Goal: Task Accomplishment & Management: Manage account settings

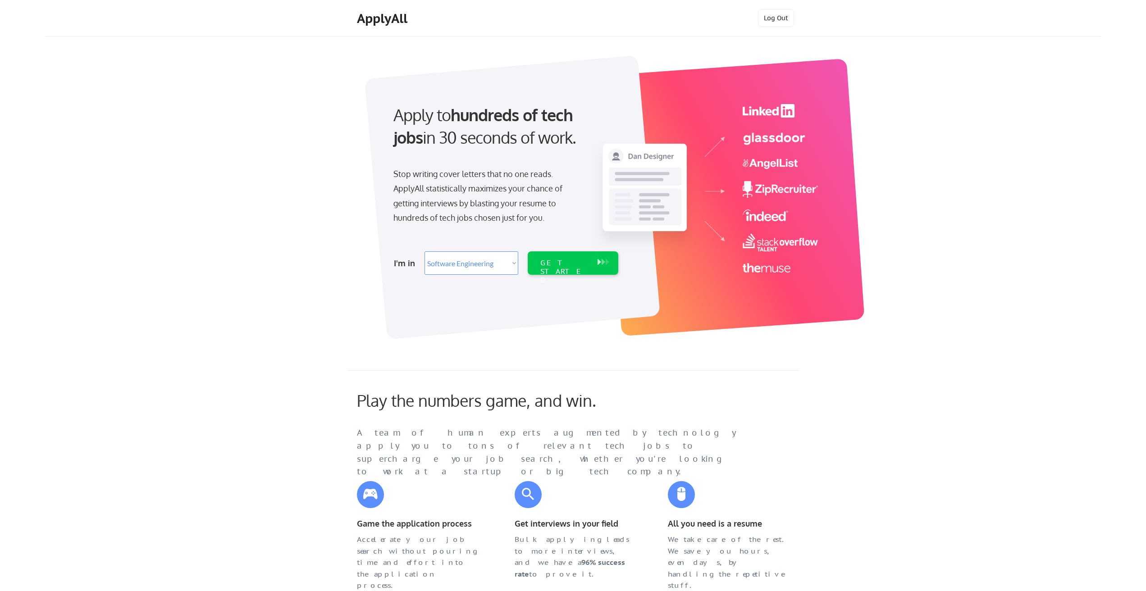
select select ""engineering""
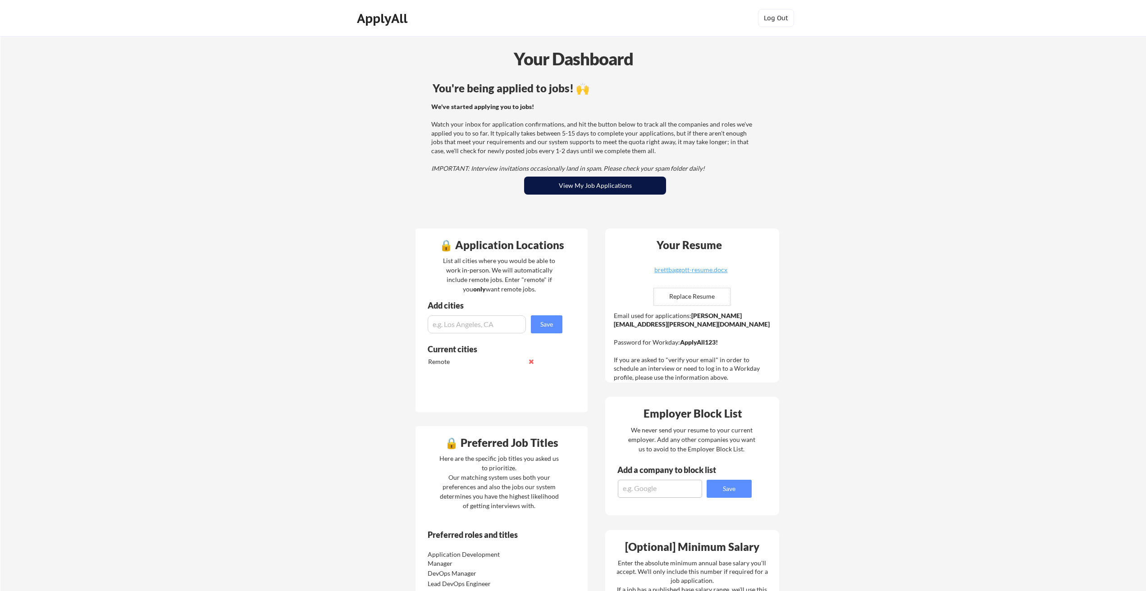
click at [627, 187] on button "View My Job Applications" at bounding box center [595, 186] width 142 height 18
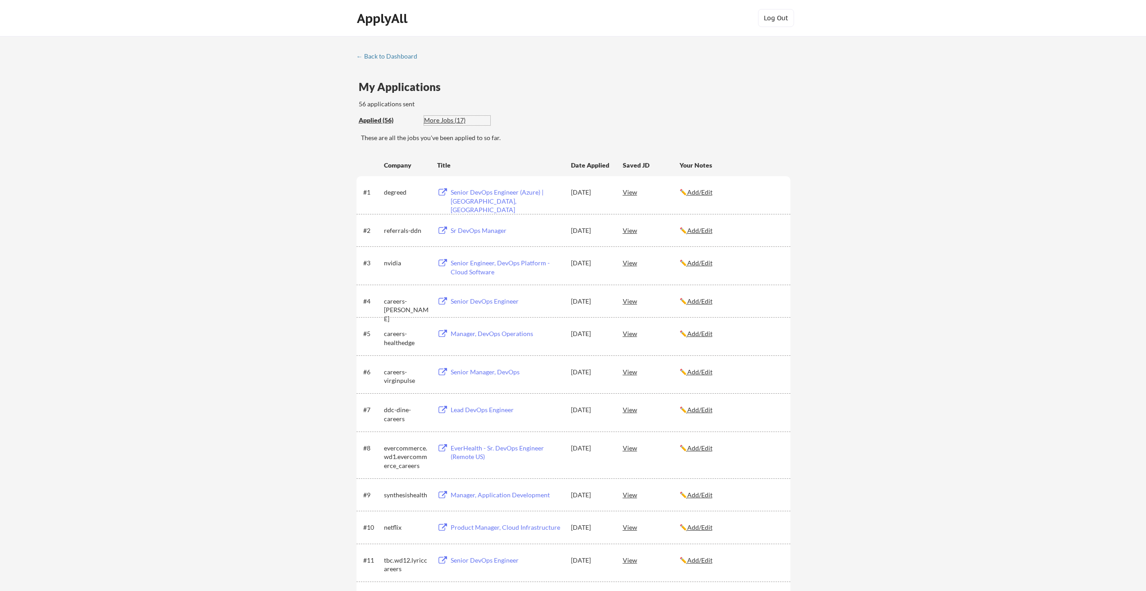
click at [449, 120] on div "More Jobs (17)" at bounding box center [457, 120] width 66 height 9
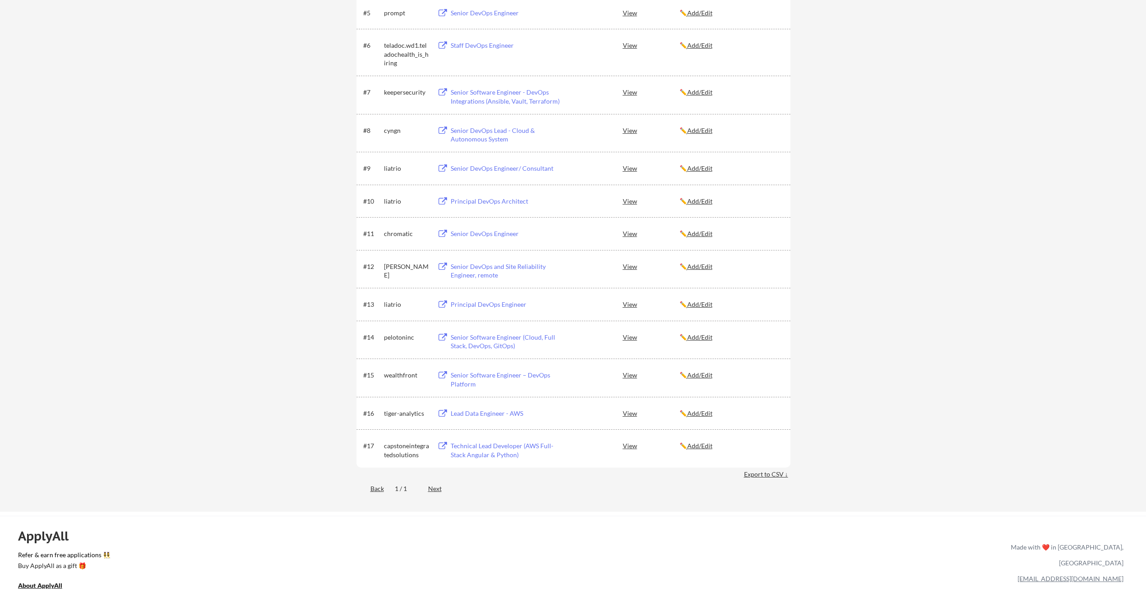
scroll to position [316, 0]
click at [434, 485] on div "Next" at bounding box center [440, 485] width 24 height 9
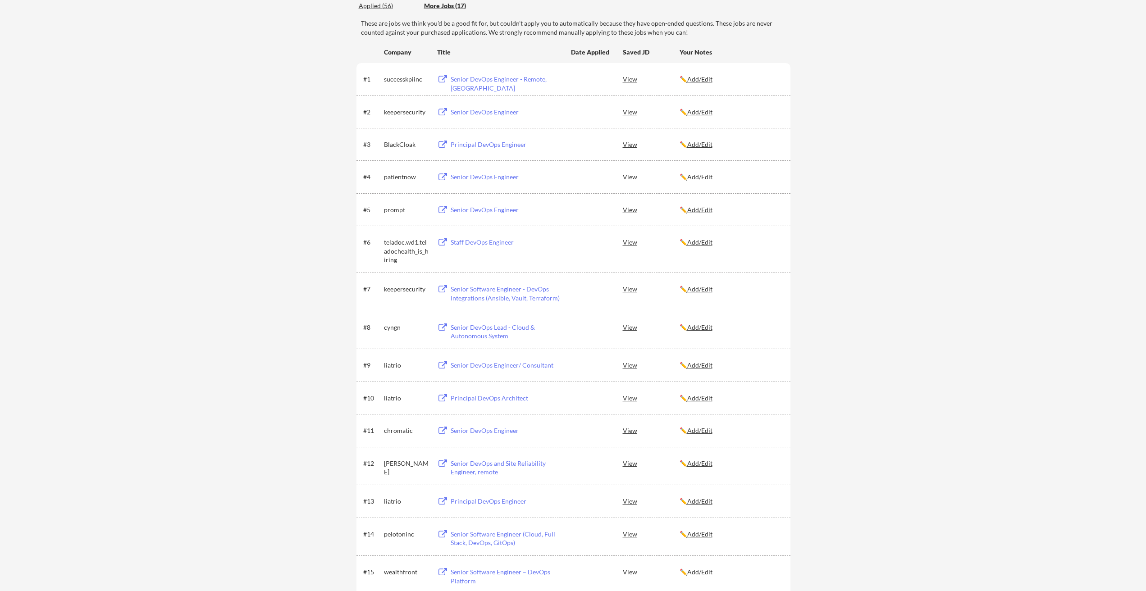
scroll to position [0, 0]
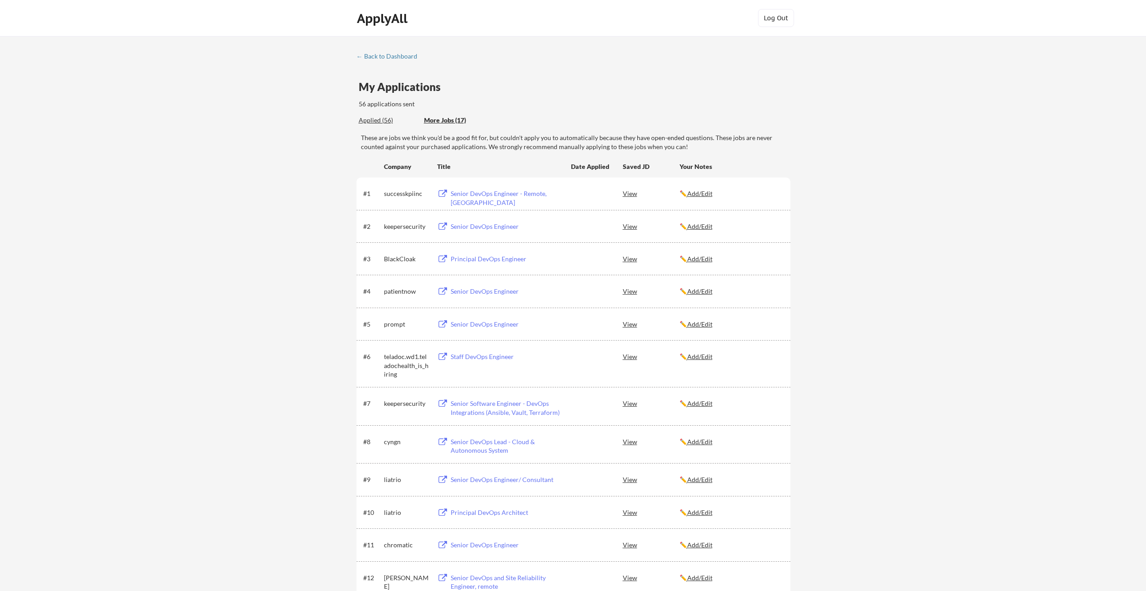
click at [383, 122] on div "Applied (56)" at bounding box center [388, 120] width 59 height 9
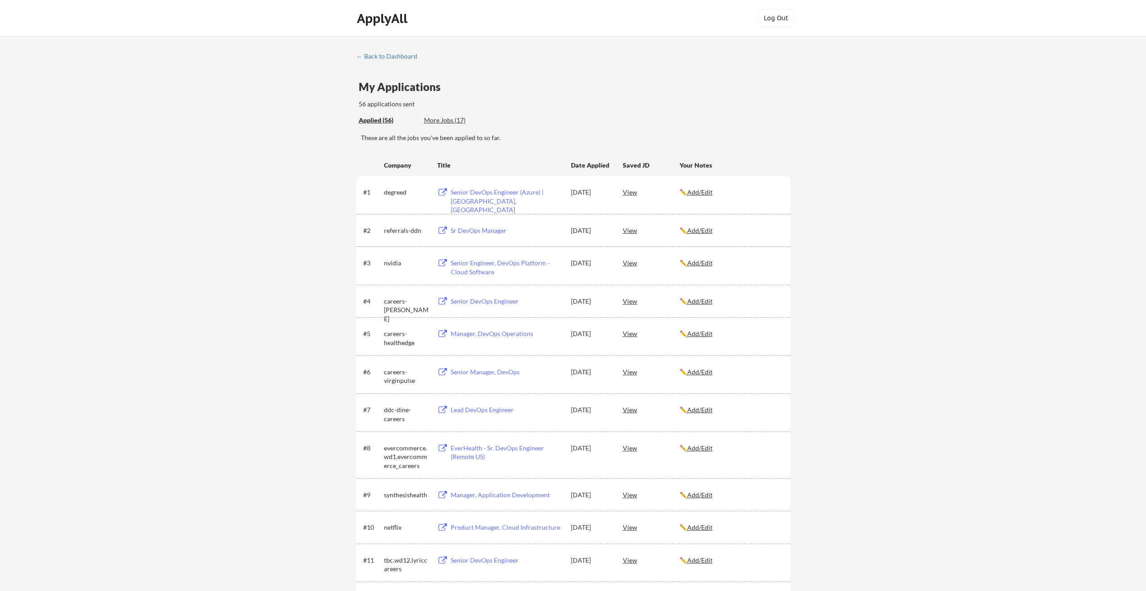
click at [444, 122] on div "More Jobs (17)" at bounding box center [457, 120] width 66 height 9
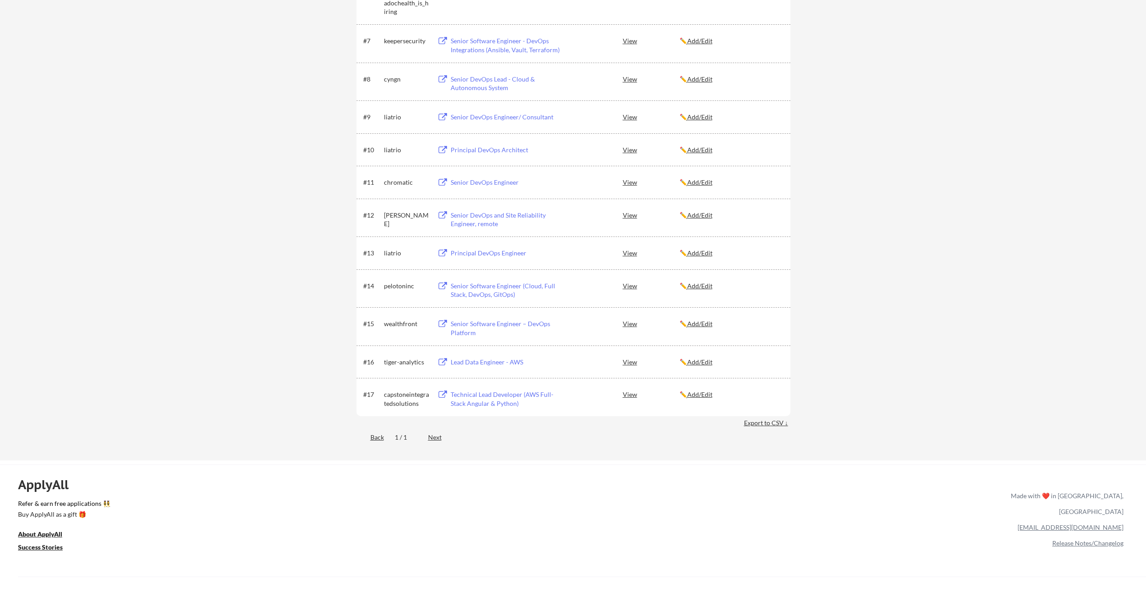
scroll to position [361, 0]
click at [624, 327] on div "View" at bounding box center [651, 326] width 57 height 16
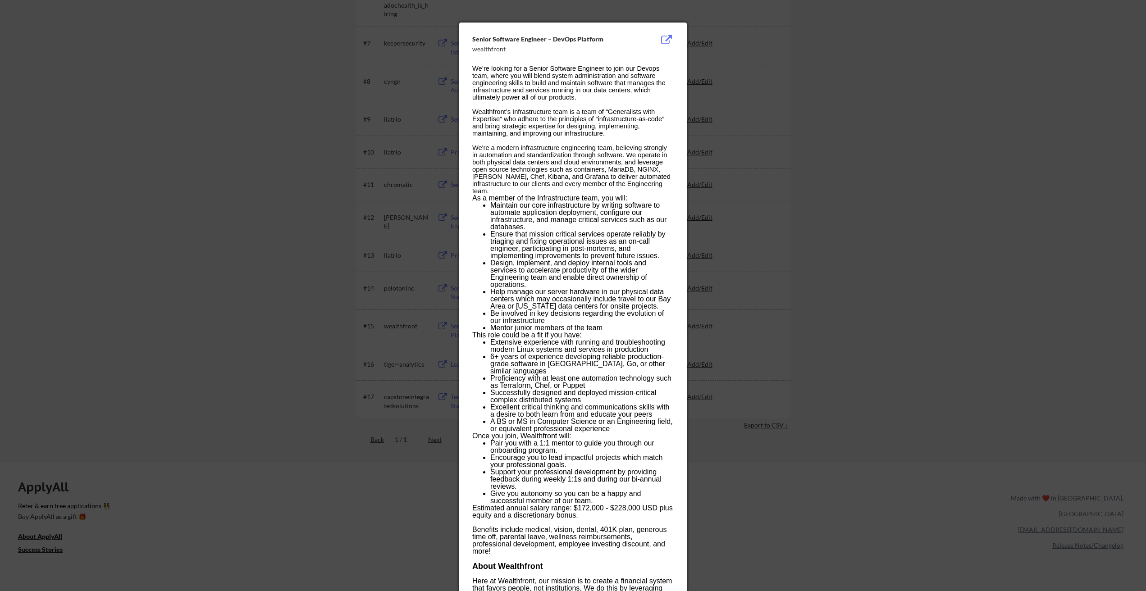
click at [289, 172] on div at bounding box center [573, 295] width 1146 height 591
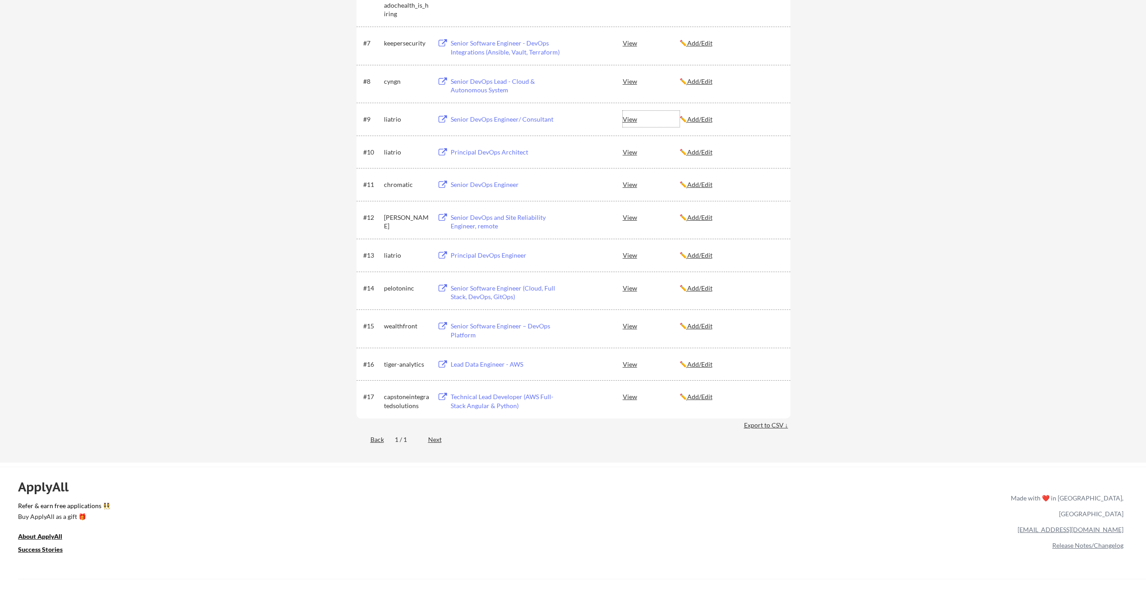
click at [631, 119] on div "View" at bounding box center [651, 119] width 57 height 16
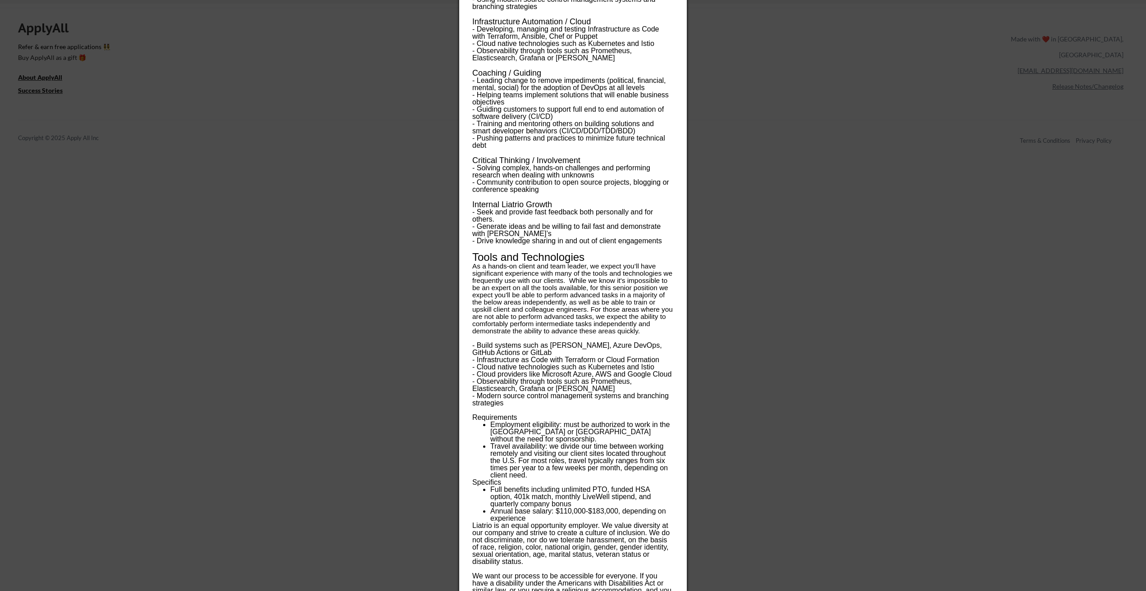
scroll to position [844, 0]
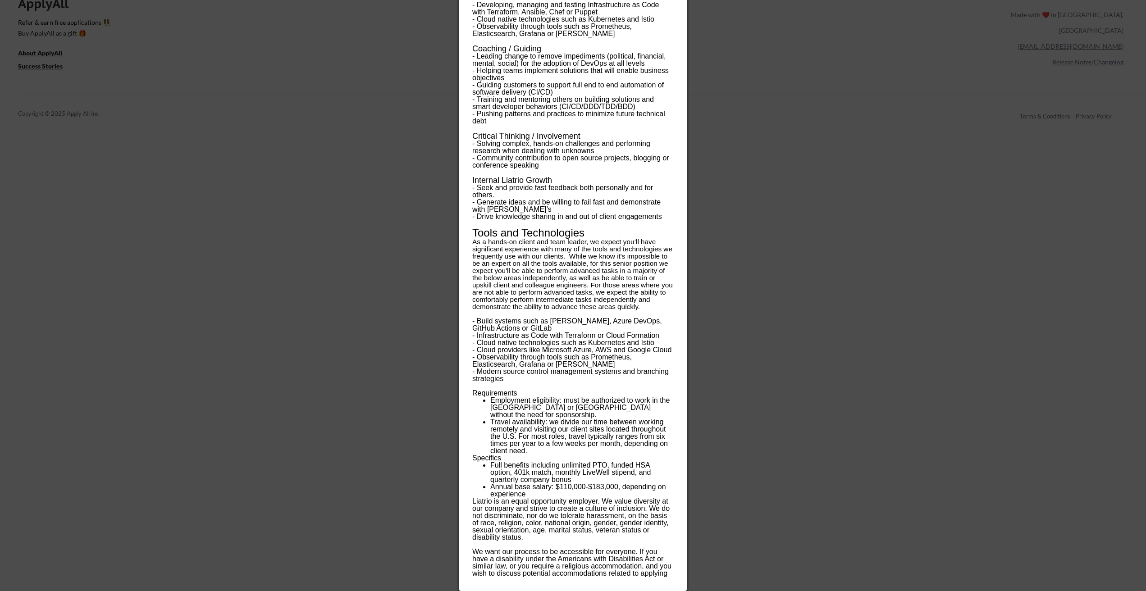
click at [755, 268] on div at bounding box center [573, 295] width 1146 height 591
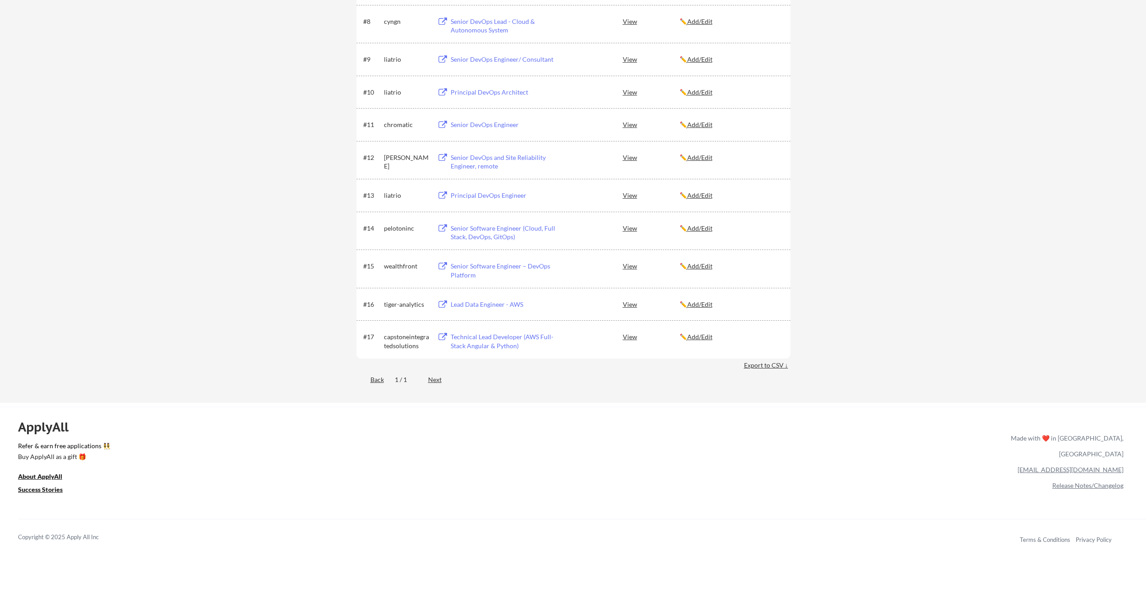
scroll to position [397, 0]
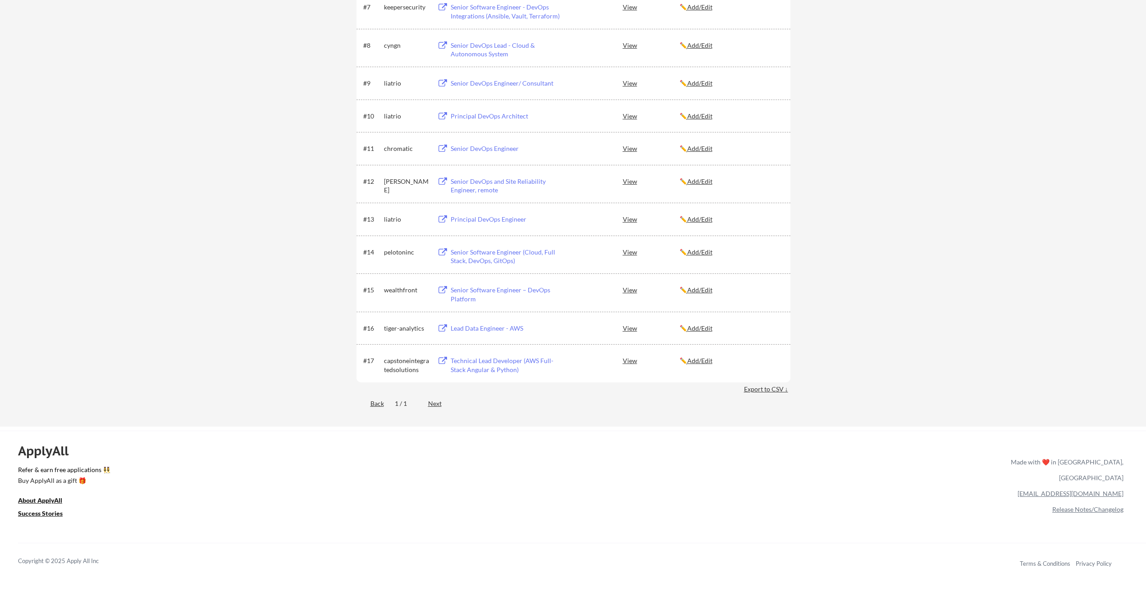
click at [631, 222] on div "View" at bounding box center [651, 219] width 57 height 16
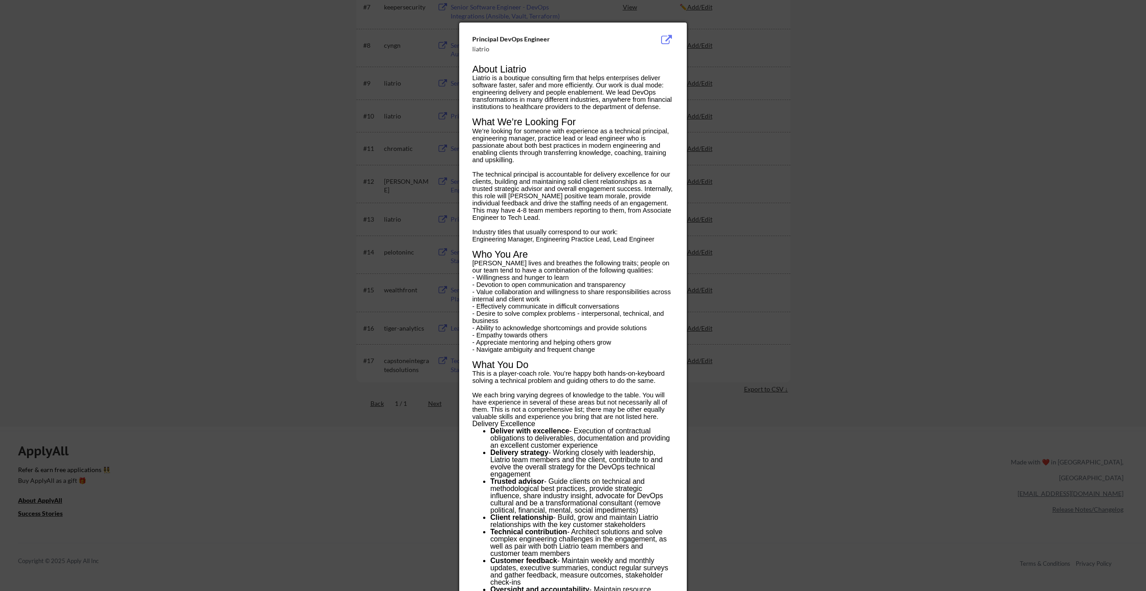
click at [667, 40] on button at bounding box center [666, 40] width 14 height 11
